Goal: Information Seeking & Learning: Learn about a topic

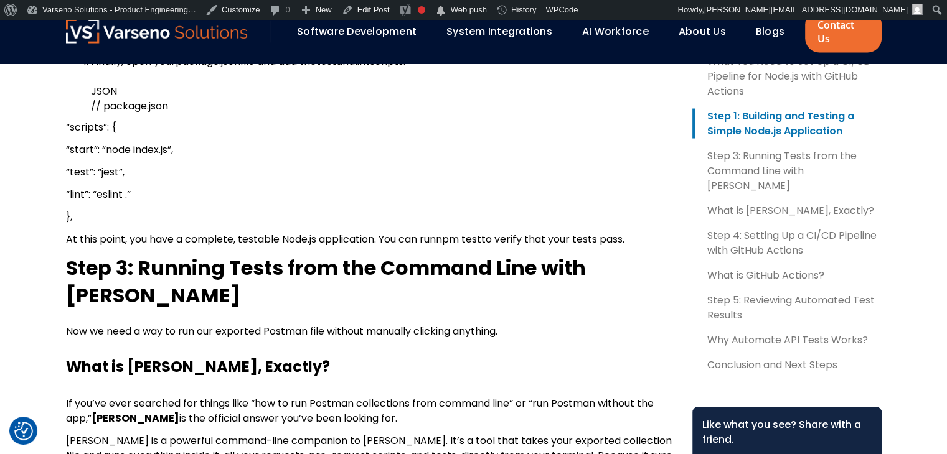
scroll to position [2364, 0]
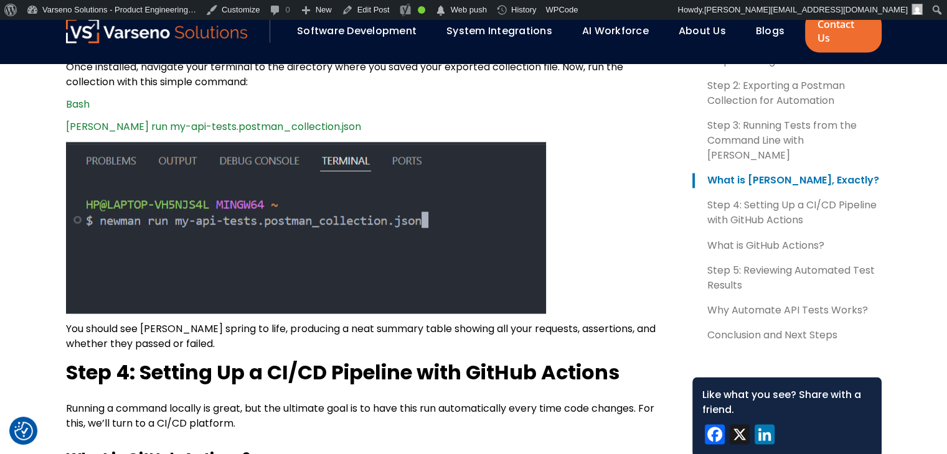
scroll to position [2123, 0]
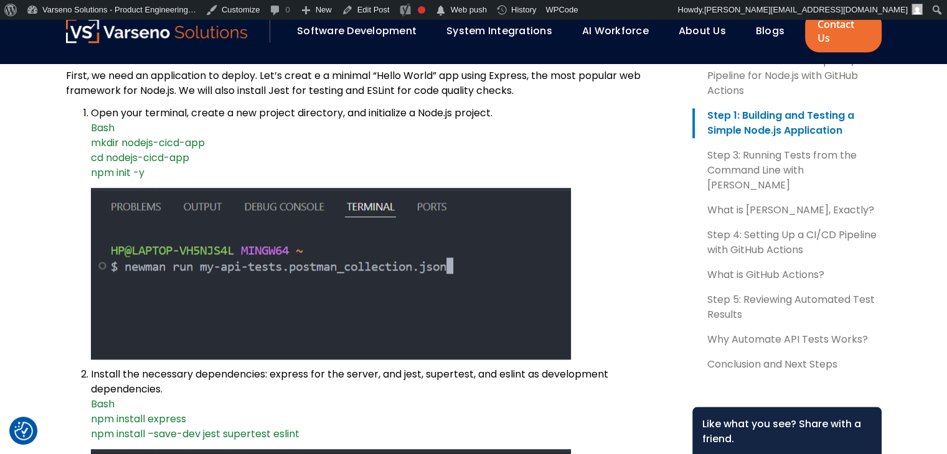
scroll to position [1326, 0]
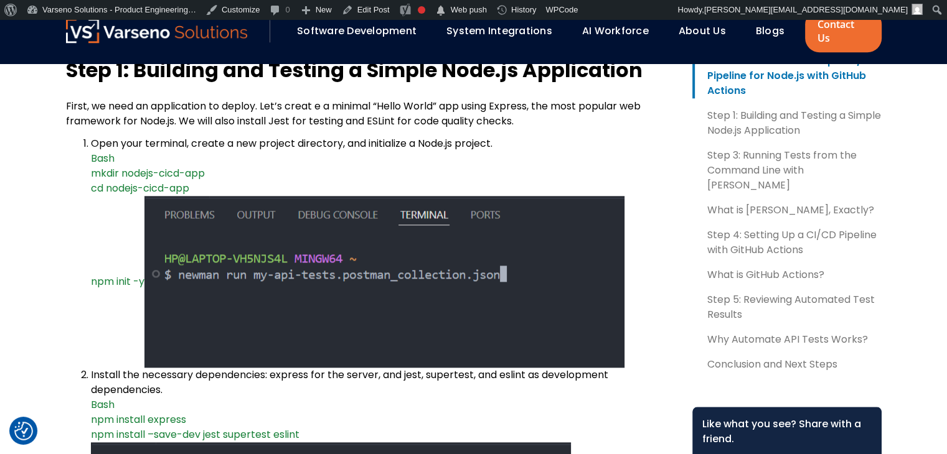
scroll to position [1279, 0]
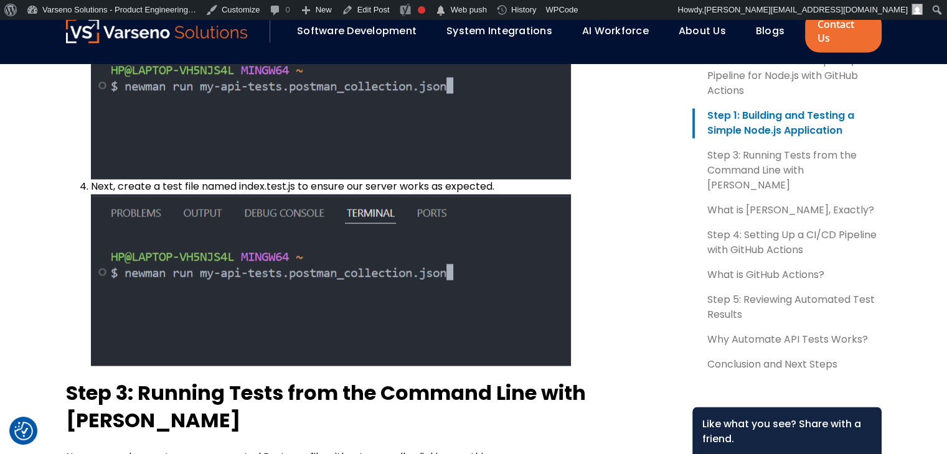
scroll to position [1907, 0]
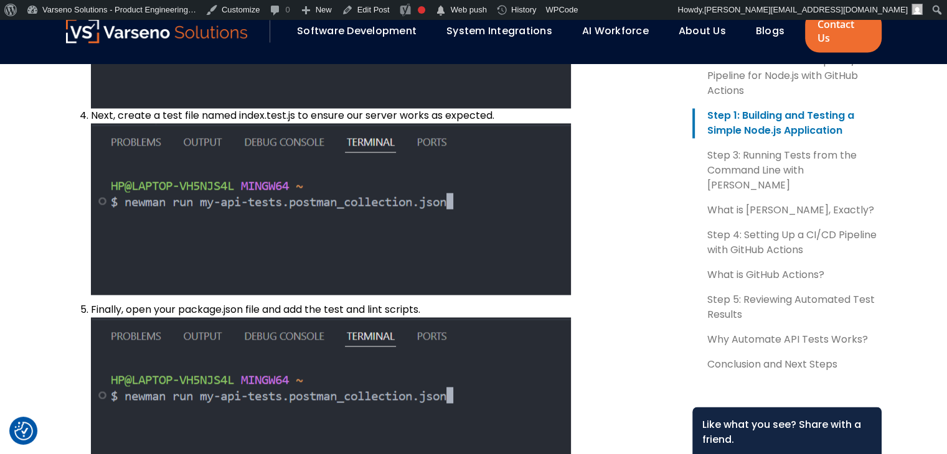
scroll to position [1976, 0]
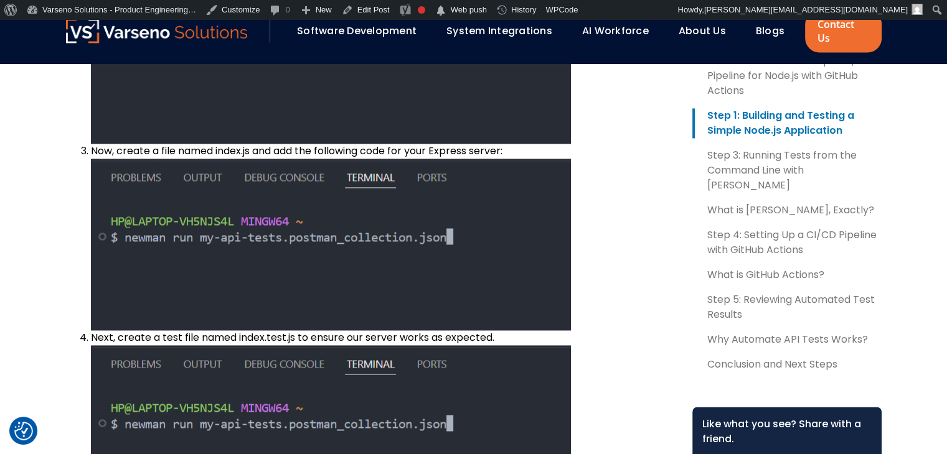
scroll to position [1789, 0]
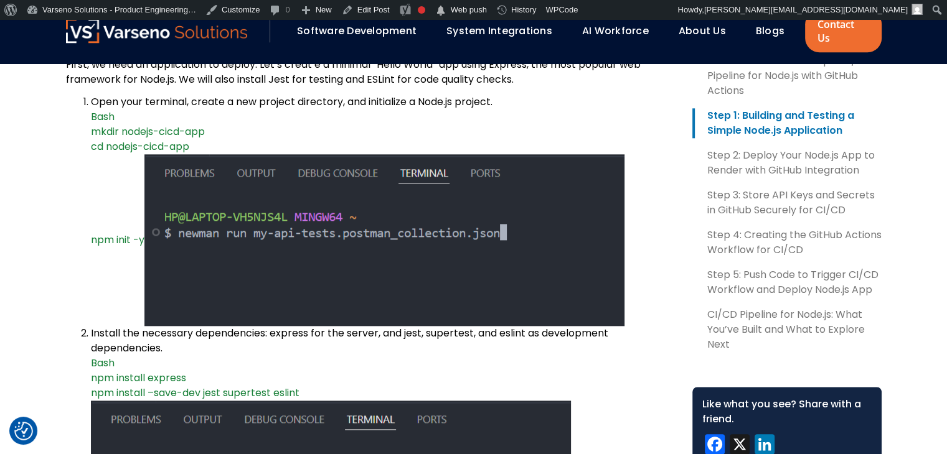
scroll to position [1320, 0]
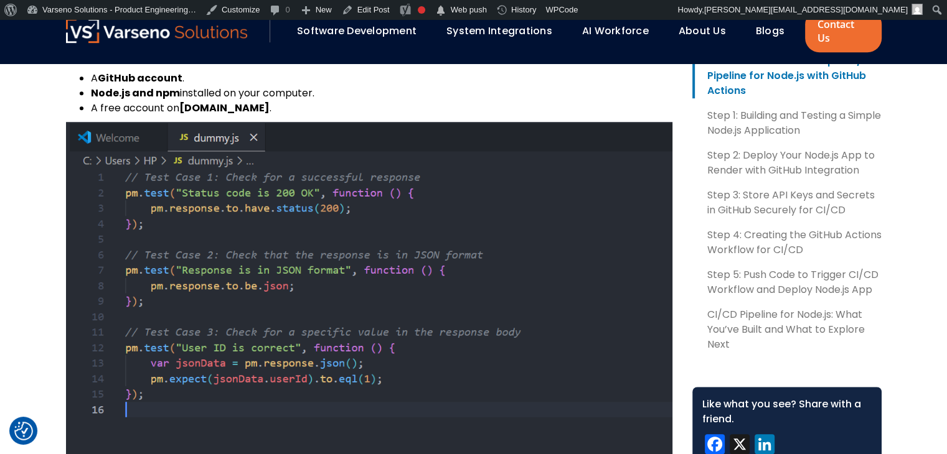
scroll to position [856, 0]
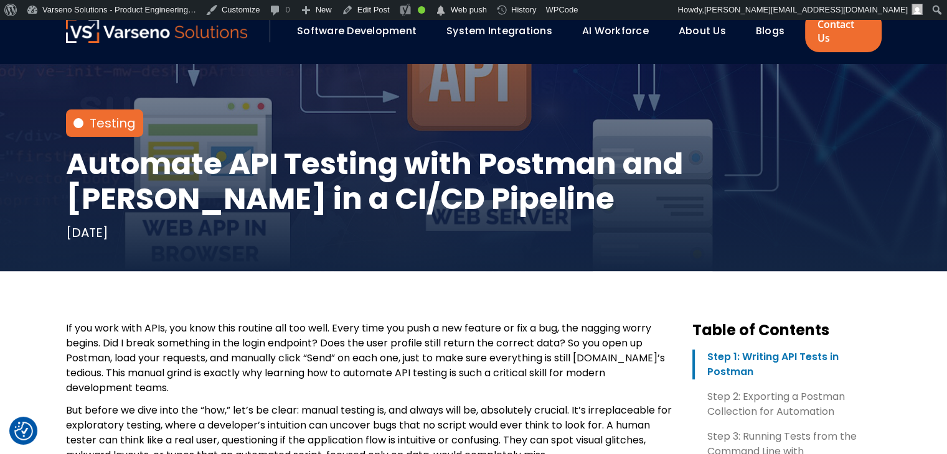
scroll to position [271, 0]
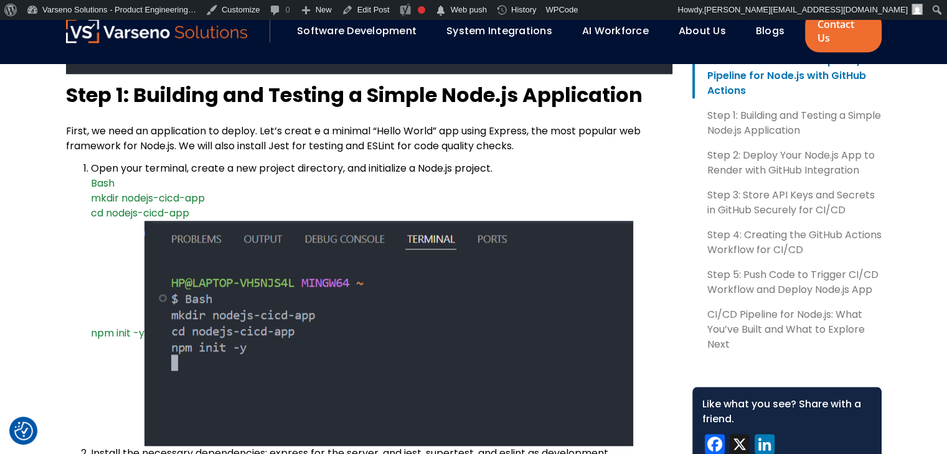
scroll to position [1262, 0]
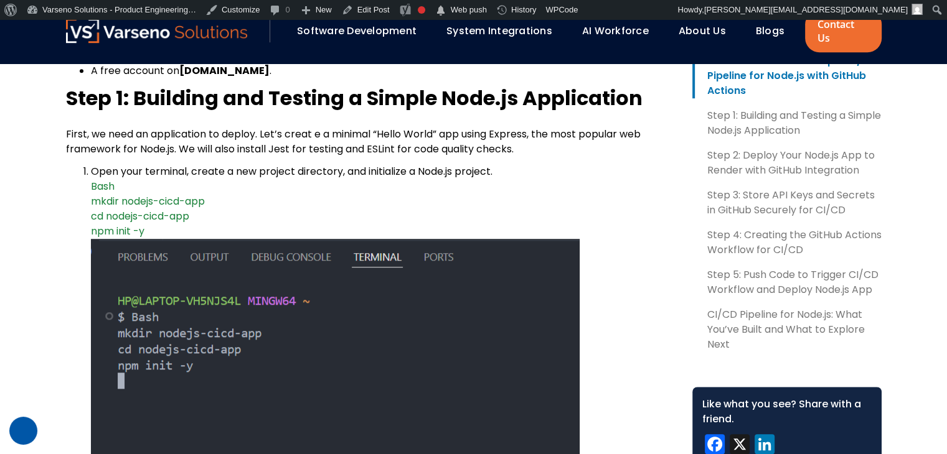
scroll to position [879, 0]
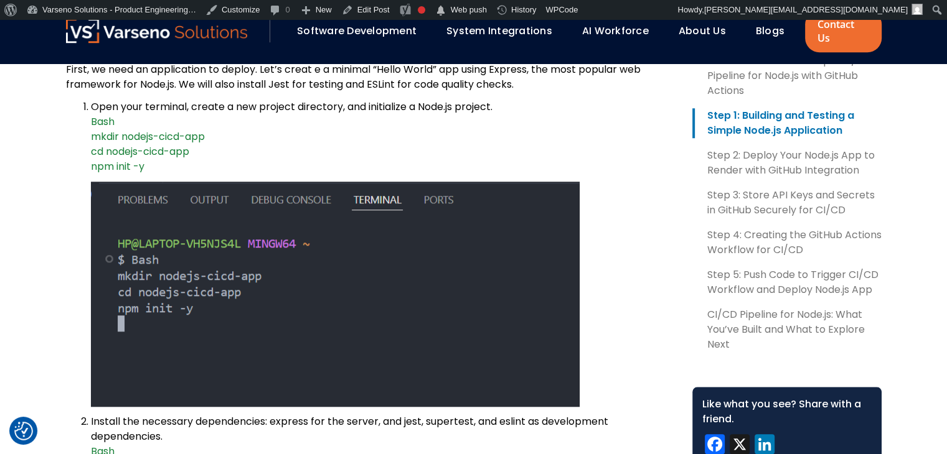
scroll to position [961, 0]
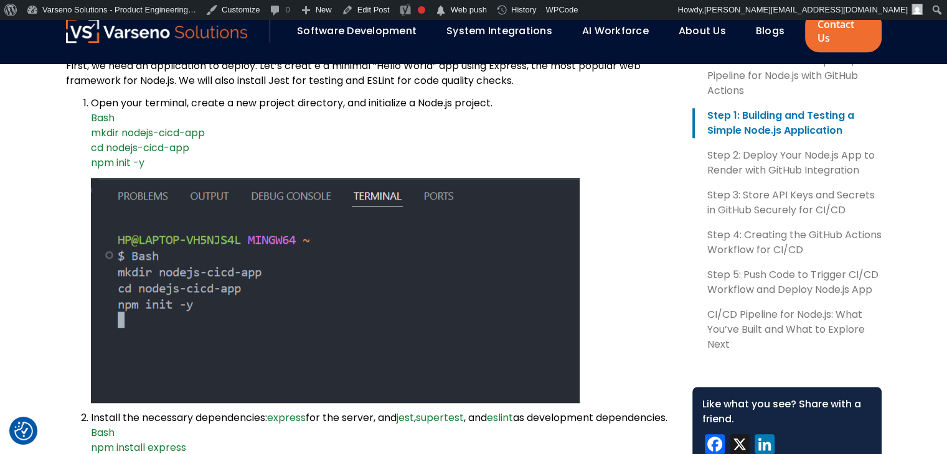
scroll to position [920, 0]
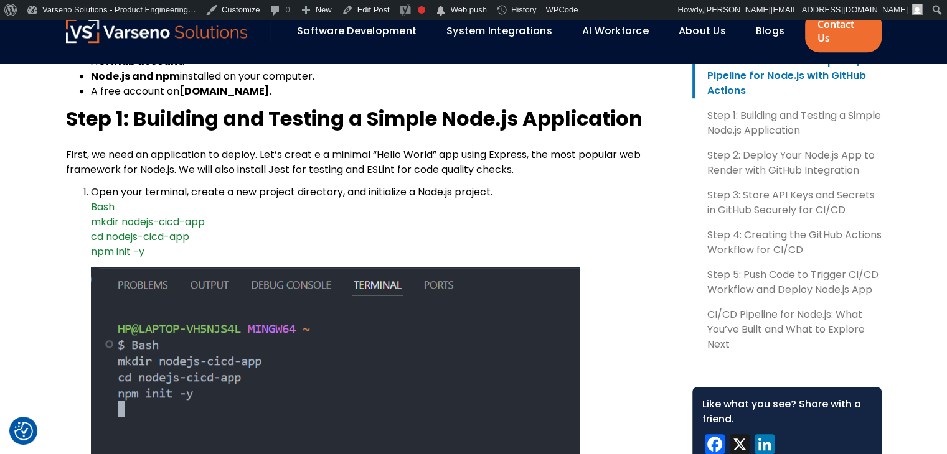
scroll to position [877, 0]
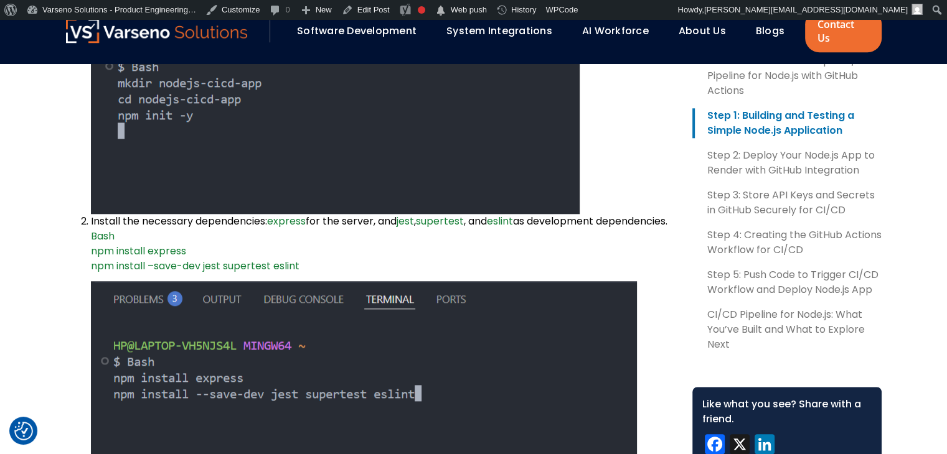
scroll to position [1138, 0]
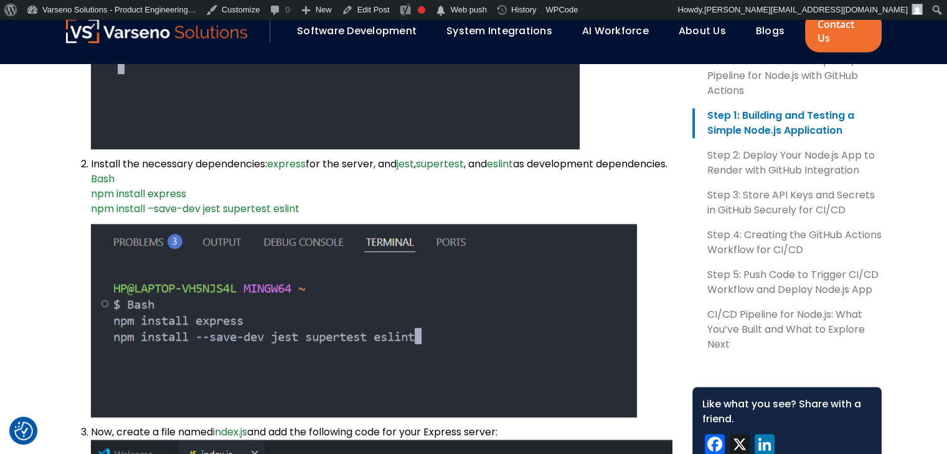
scroll to position [1207, 0]
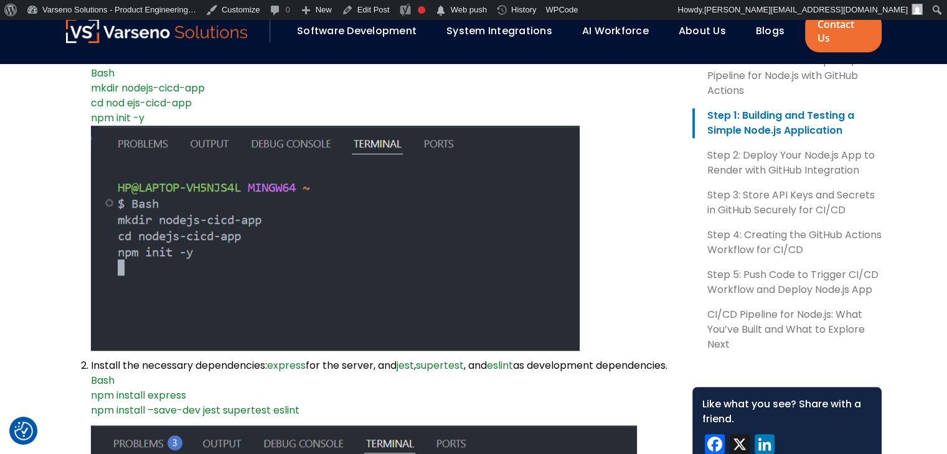
scroll to position [1006, 0]
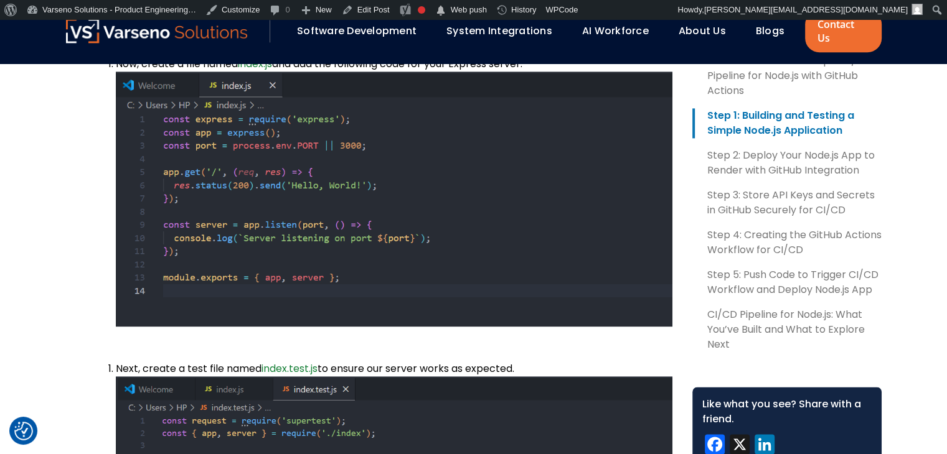
scroll to position [1628, 0]
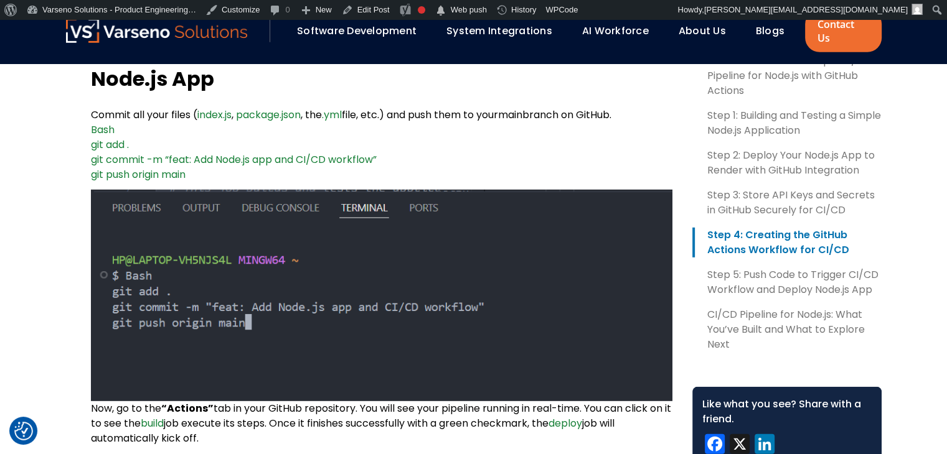
scroll to position [3608, 0]
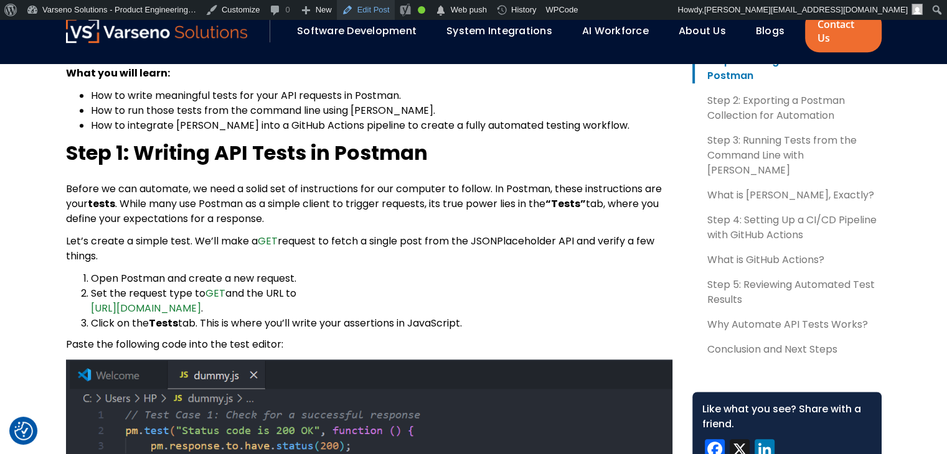
scroll to position [718, 0]
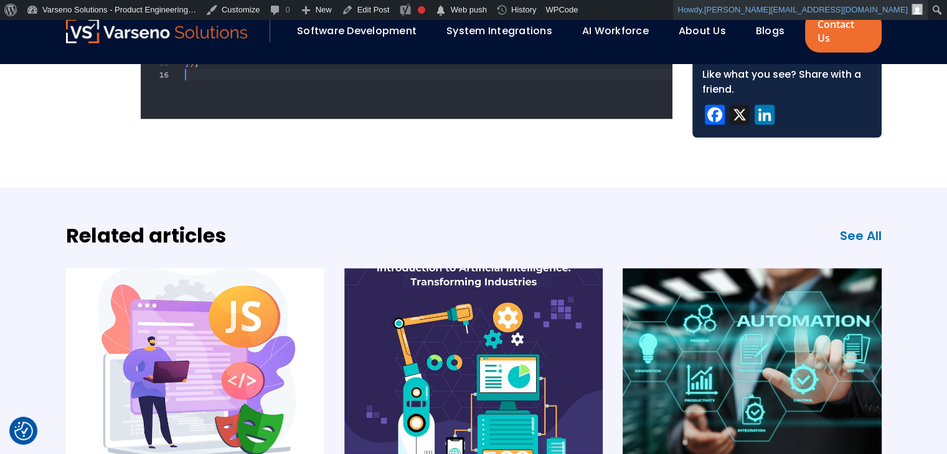
scroll to position [2064, 0]
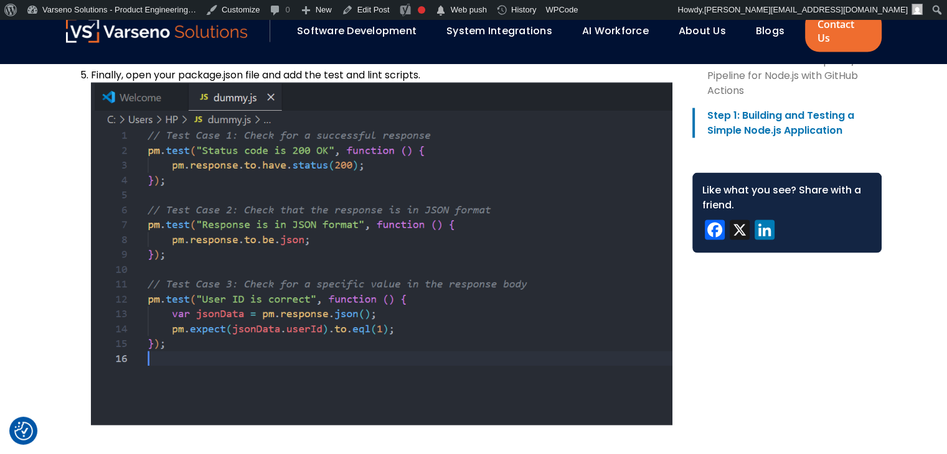
scroll to position [2570, 0]
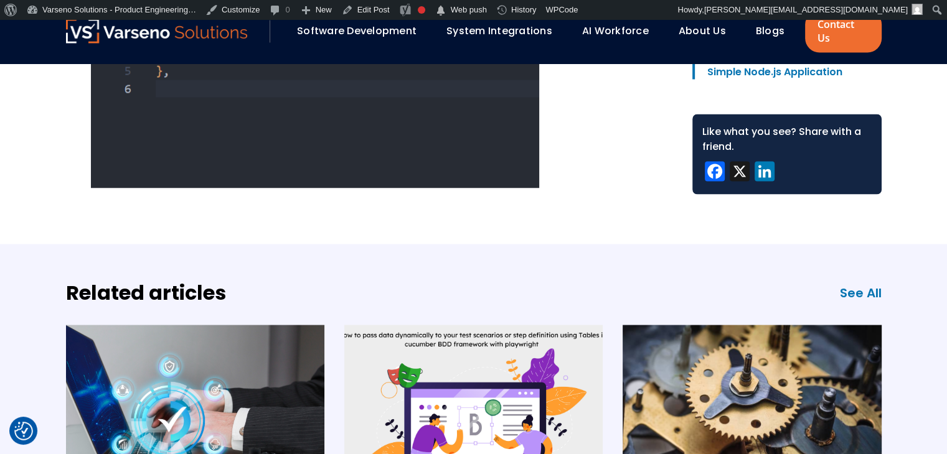
scroll to position [2090, 0]
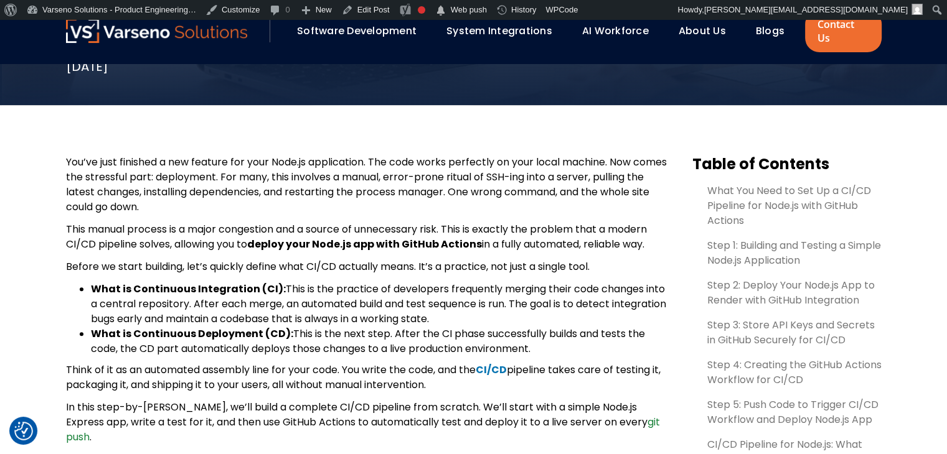
scroll to position [383, 0]
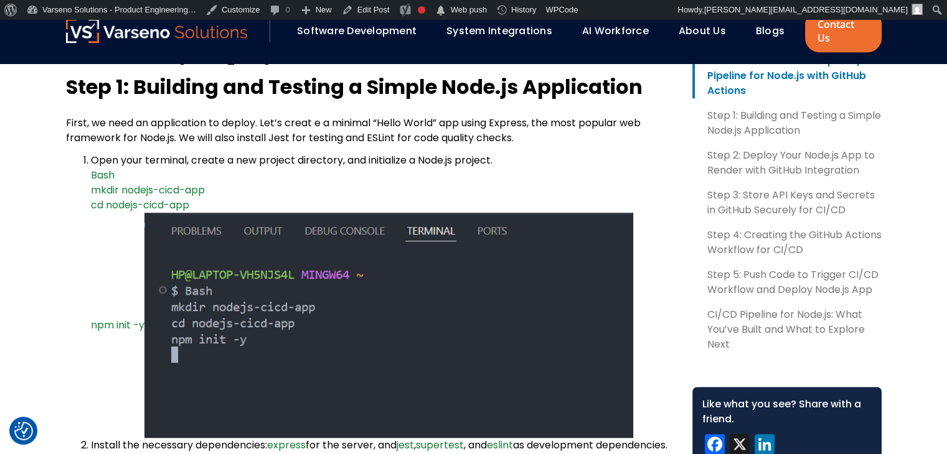
scroll to position [891, 0]
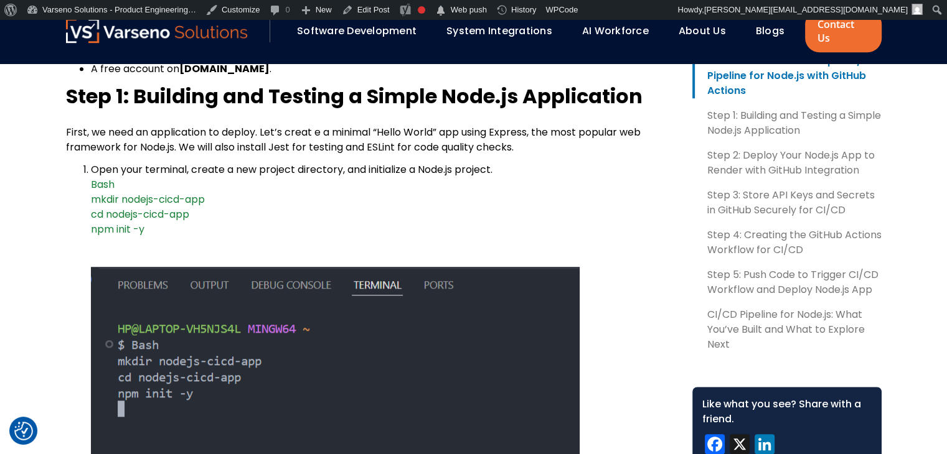
scroll to position [895, 0]
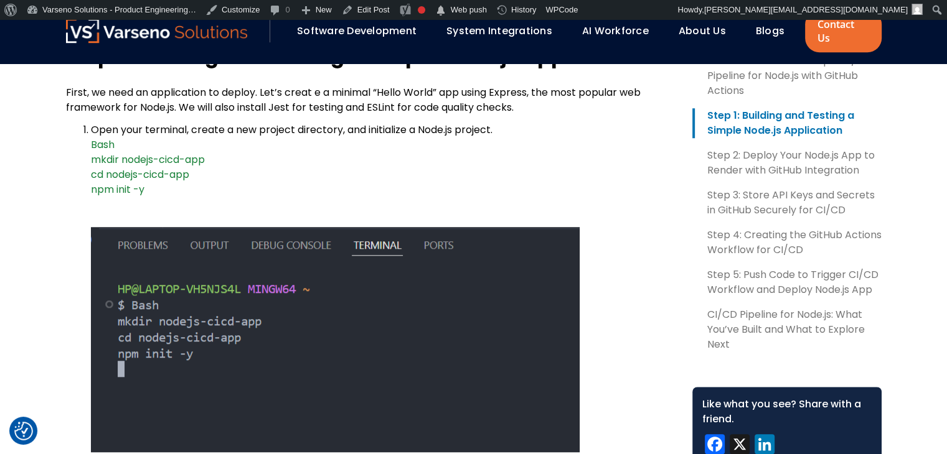
scroll to position [933, 0]
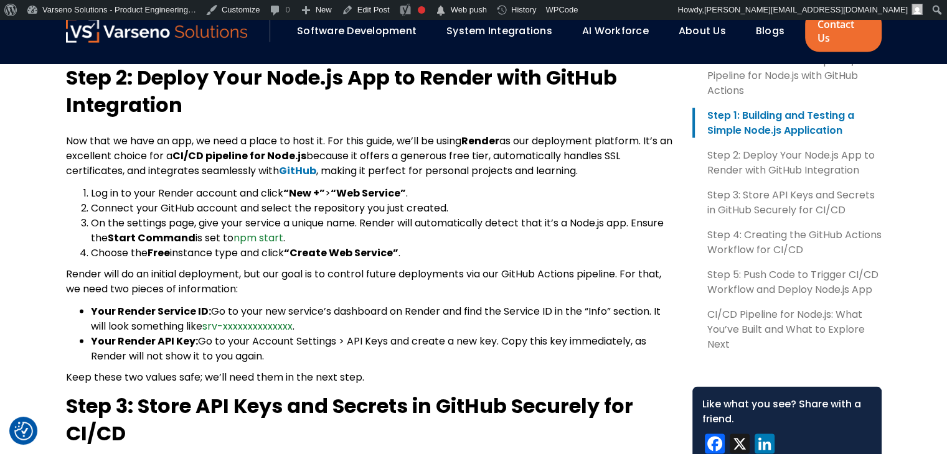
scroll to position [2456, 0]
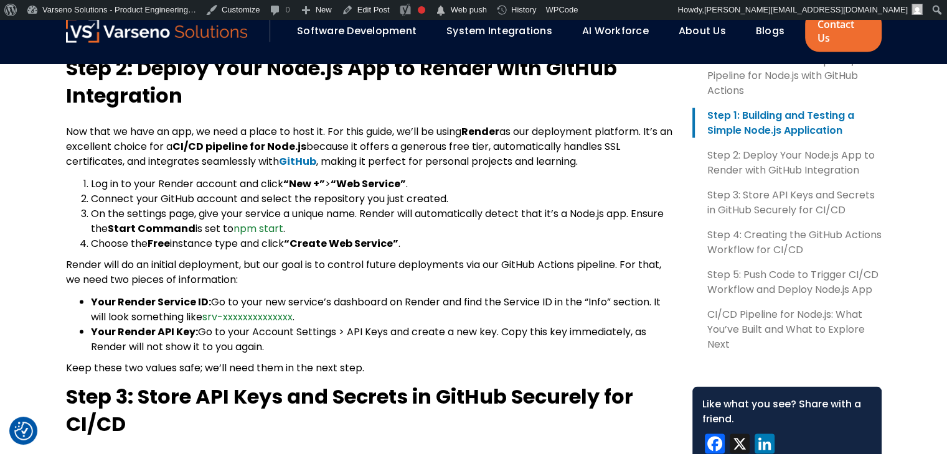
click at [300, 154] on b "GitHub" at bounding box center [297, 161] width 37 height 14
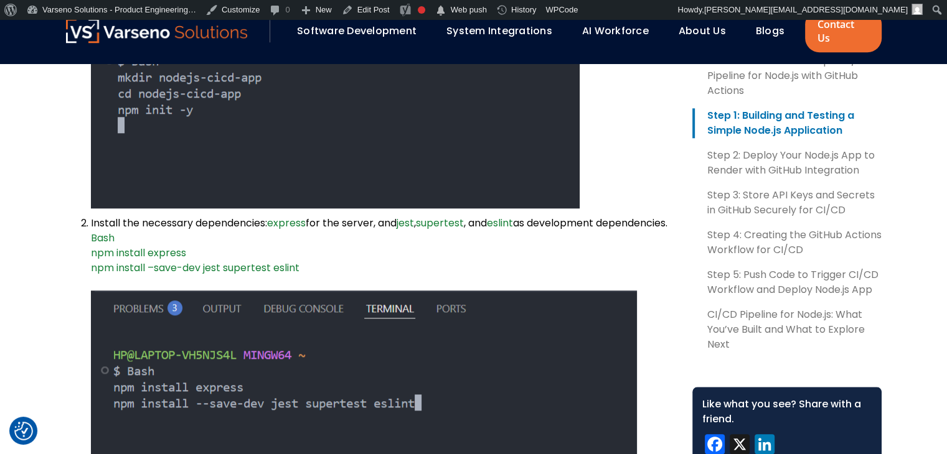
scroll to position [1032, 0]
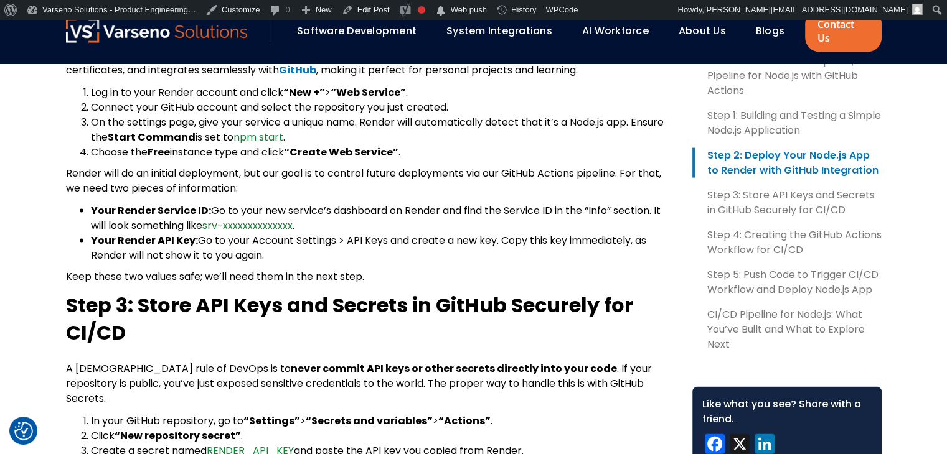
scroll to position [2541, 0]
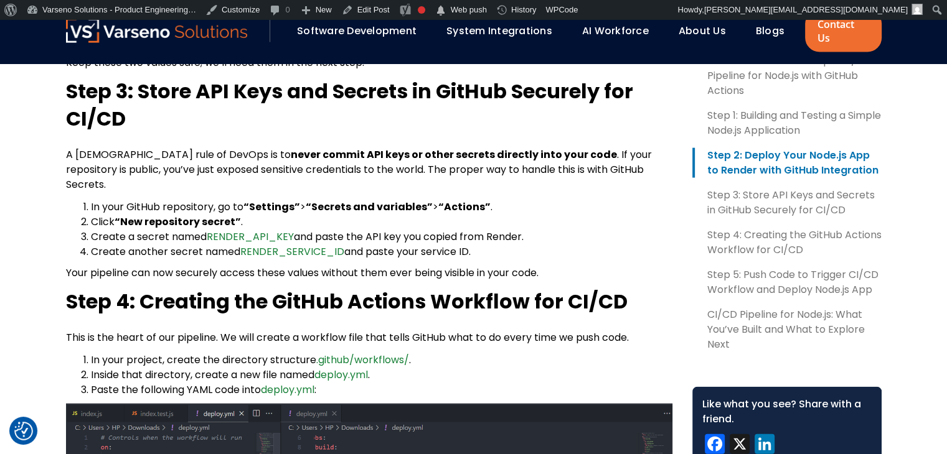
scroll to position [2760, 0]
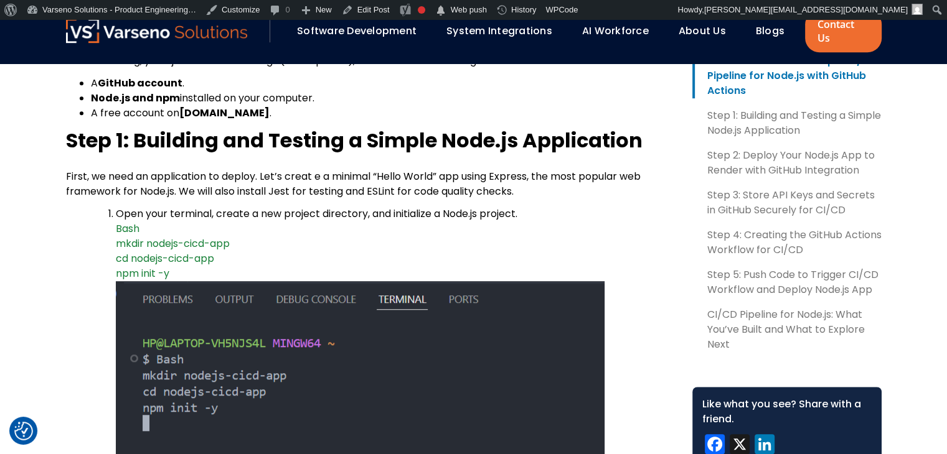
scroll to position [853, 0]
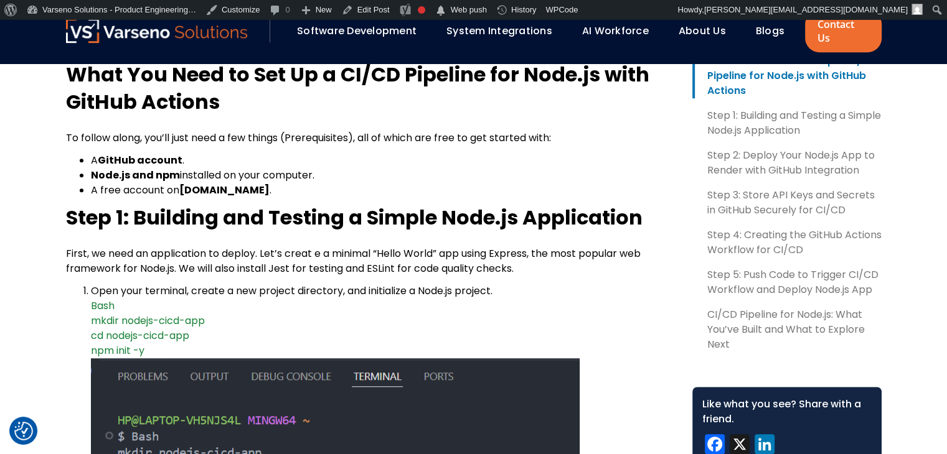
scroll to position [774, 0]
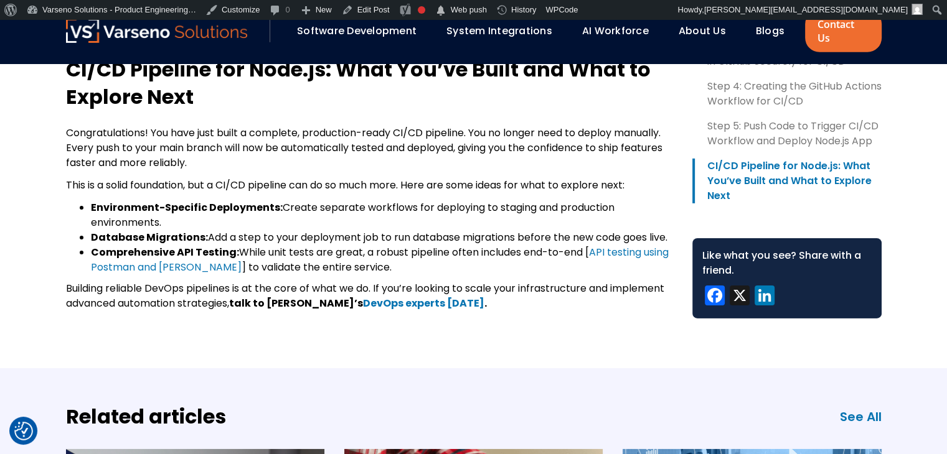
scroll to position [3974, 0]
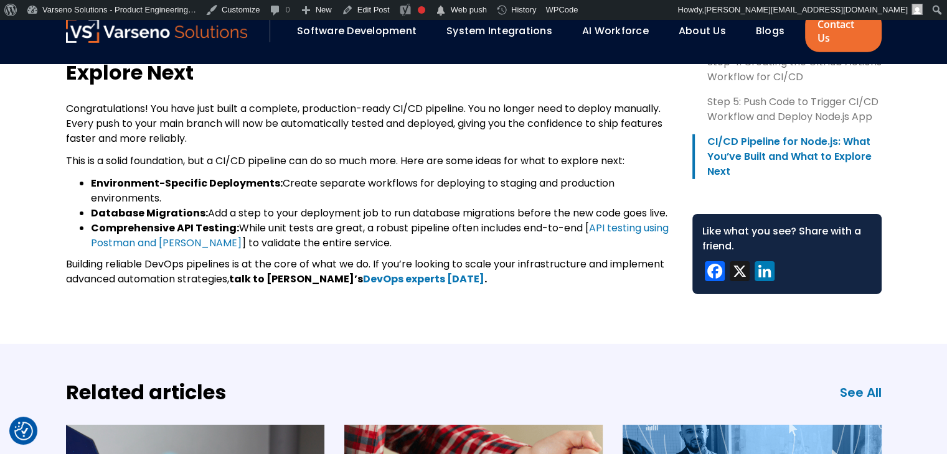
click at [397, 272] on b "DevOps experts [DATE]" at bounding box center [423, 279] width 121 height 14
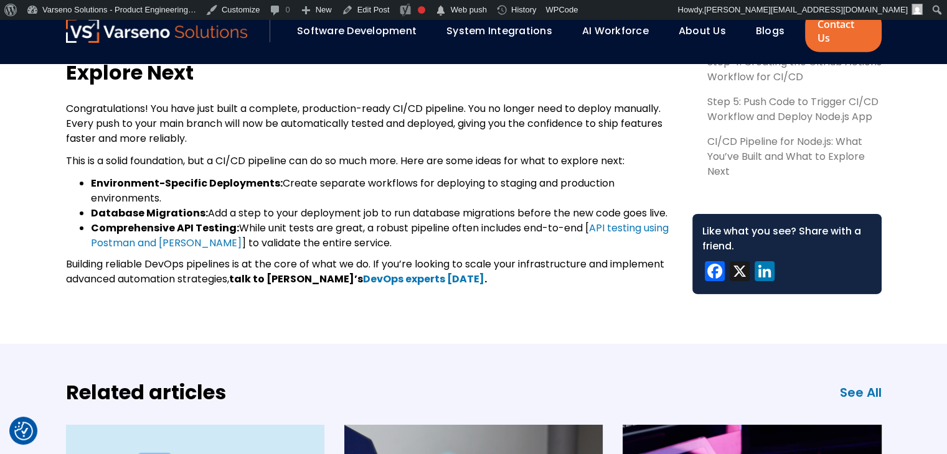
click at [614, 221] on span "API testing using Postman and [PERSON_NAME]" at bounding box center [380, 235] width 578 height 29
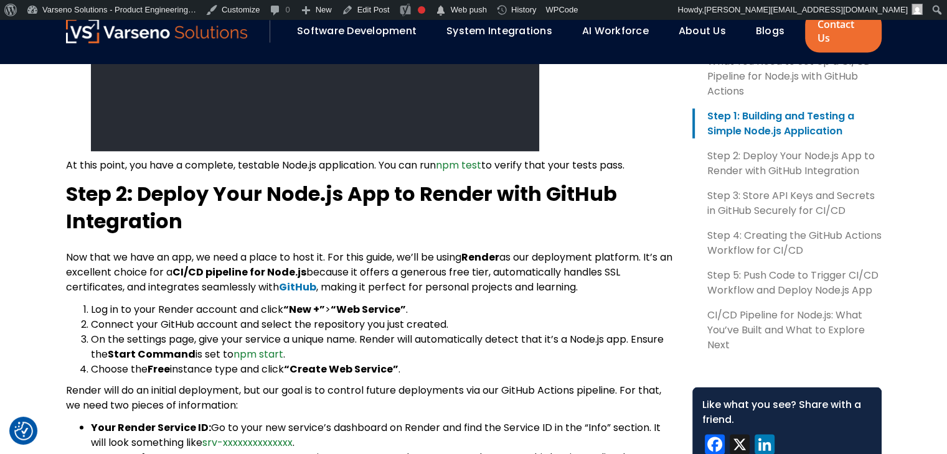
scroll to position [2308, 0]
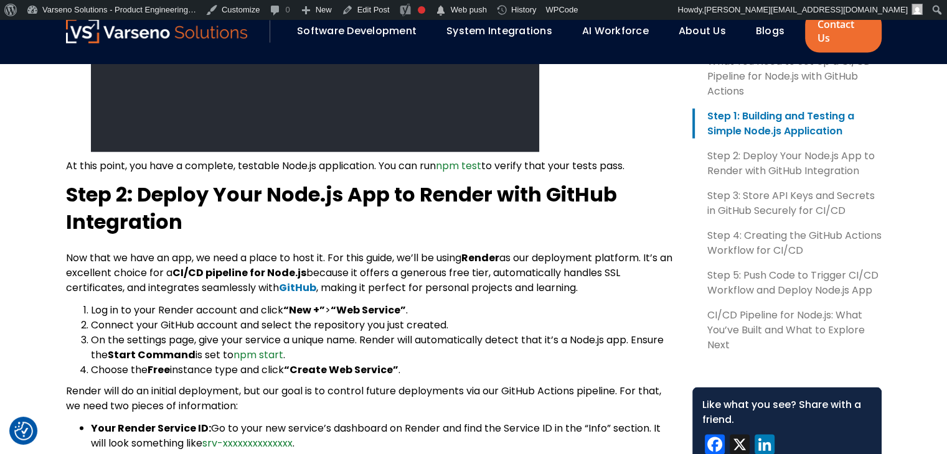
click at [311, 280] on b "GitHub" at bounding box center [297, 287] width 37 height 14
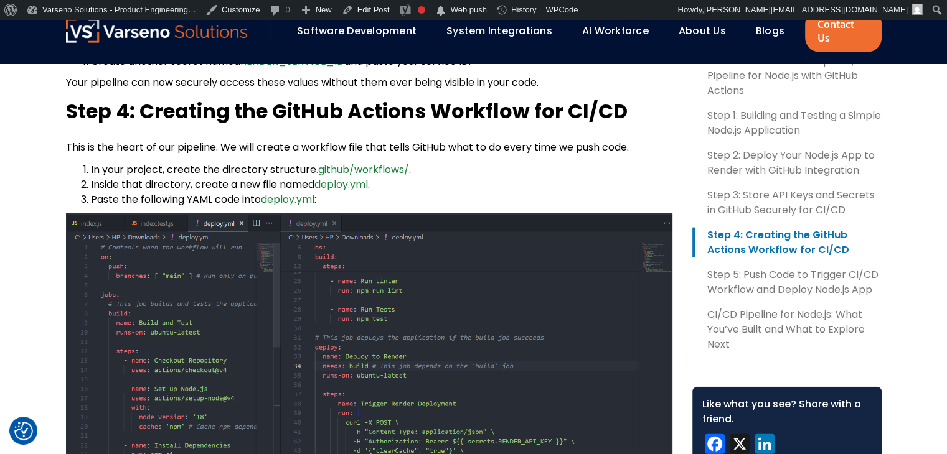
scroll to position [2886, 0]
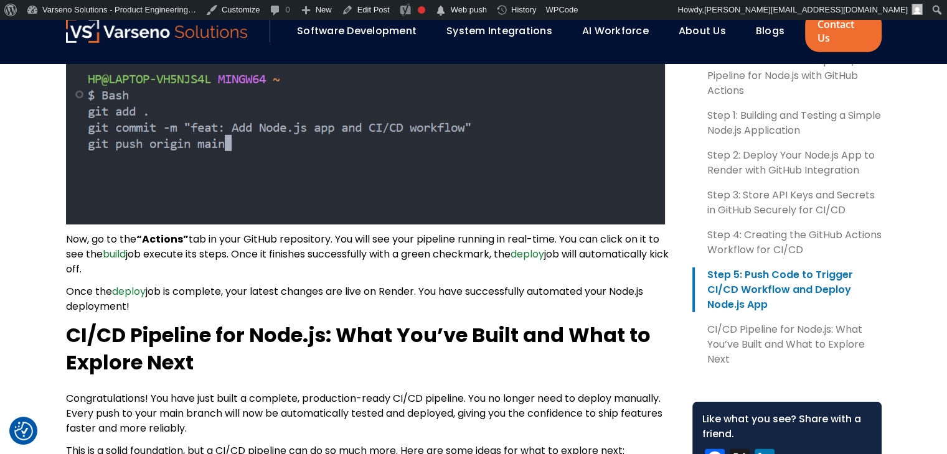
scroll to position [3684, 0]
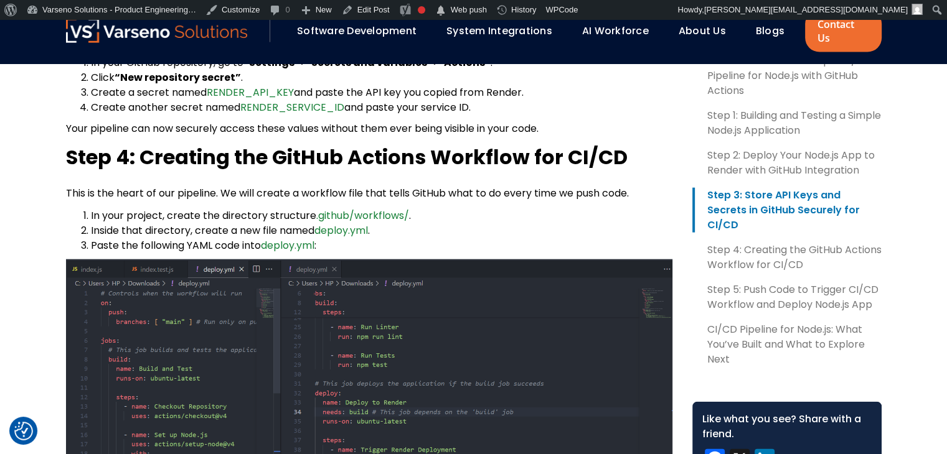
scroll to position [2880, 0]
